Goal: Information Seeking & Learning: Learn about a topic

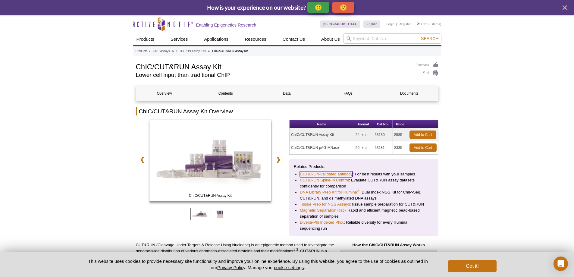
click at [328, 173] on link "CUT&RUN-validated antibody" at bounding box center [326, 174] width 53 height 6
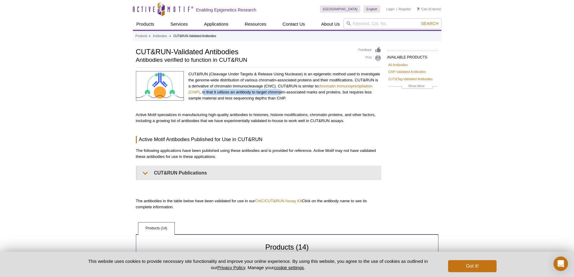
drag, startPoint x: 203, startPoint y: 94, endPoint x: 282, endPoint y: 93, distance: 78.4
click at [282, 93] on p "CUT&RUN (Cleavage Under Targets & Release Using Nuclease) is an epigenetic meth…" at bounding box center [284, 86] width 193 height 30
click at [285, 97] on p "CUT&RUN (Cleavage Under Targets & Release Using Nuclease) is an epigenetic meth…" at bounding box center [284, 86] width 193 height 30
drag, startPoint x: 293, startPoint y: 98, endPoint x: 196, endPoint y: 93, distance: 97.2
click at [196, 93] on p "CUT&RUN (Cleavage Under Targets & Release Using Nuclease) is an epigenetic meth…" at bounding box center [284, 86] width 193 height 30
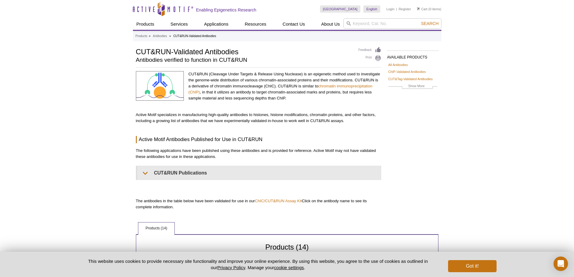
click at [233, 117] on p "Active Motif specializes in manufacturing high-quality antibodies to histones, …" at bounding box center [258, 118] width 245 height 12
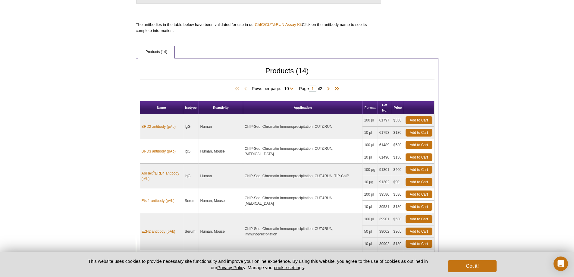
scroll to position [142, 0]
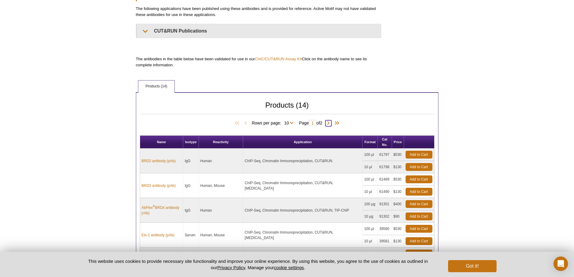
click at [330, 122] on span at bounding box center [329, 123] width 6 height 6
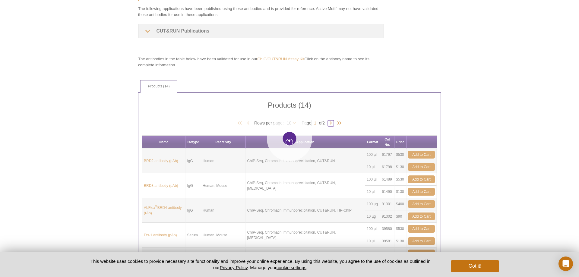
type input "2"
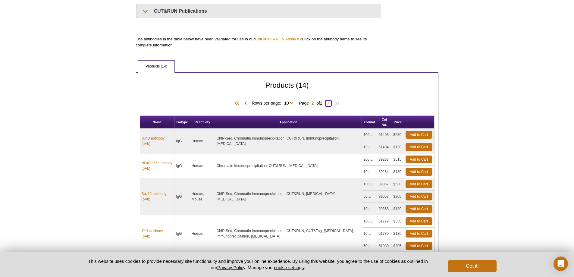
scroll to position [232, 0]
